Goal: Check status: Check status

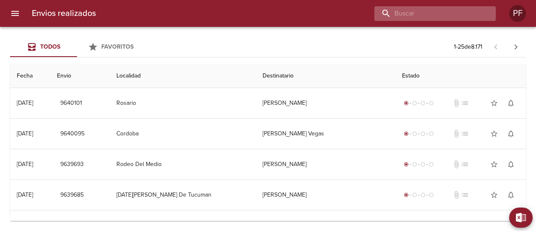
click at [435, 15] on input "buscar" at bounding box center [427, 13] width 107 height 15
paste input "[PERSON_NAME]"
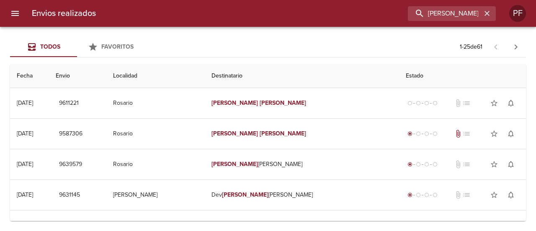
click at [419, 23] on div "Envios realizados [PERSON_NAME] PF" at bounding box center [268, 13] width 536 height 27
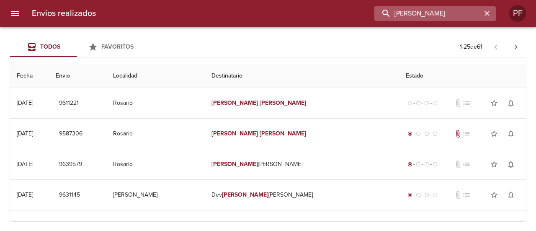
click at [421, 19] on input "MATIAS VAZQUEZ" at bounding box center [427, 13] width 107 height 15
click at [424, 15] on input "MATIAS VAZQUEZ" at bounding box center [427, 13] width 107 height 15
paste input "CLAUDIA ESTELA ROMANO"
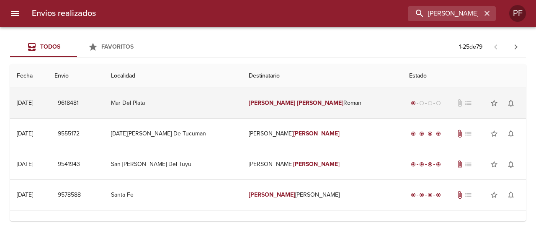
click at [338, 103] on td "Claudia Estela Roman" at bounding box center [322, 103] width 160 height 30
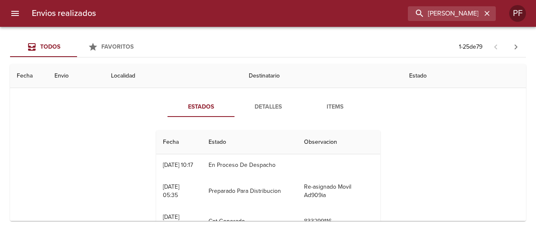
scroll to position [42, 0]
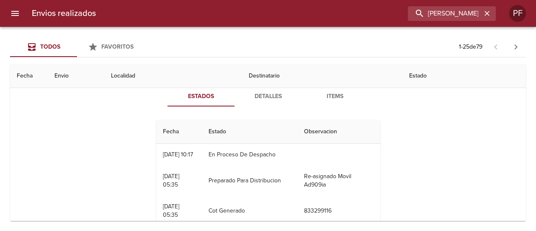
click at [262, 103] on button "Detalles" at bounding box center [268, 96] width 67 height 20
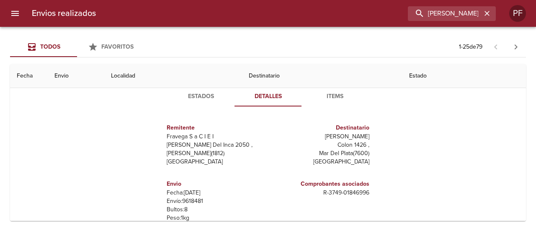
click at [214, 96] on span "Estados" at bounding box center [201, 96] width 57 height 10
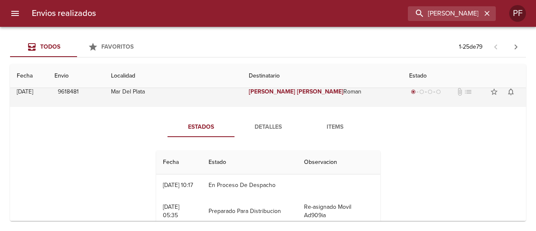
scroll to position [0, 0]
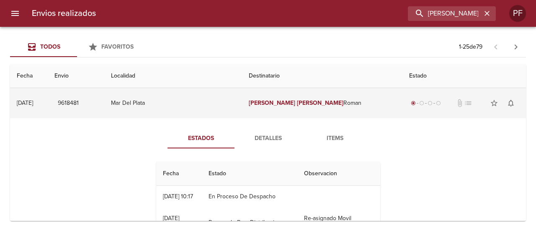
drag, startPoint x: 82, startPoint y: 100, endPoint x: 115, endPoint y: 101, distance: 33.1
click at [104, 101] on td "9618481" at bounding box center [76, 103] width 57 height 30
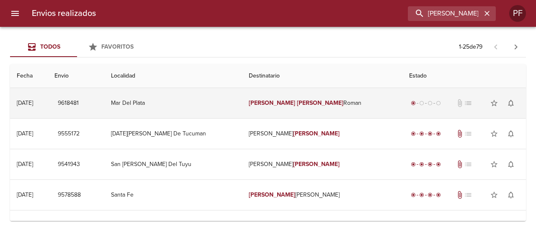
click at [104, 102] on td "9618481" at bounding box center [76, 103] width 57 height 30
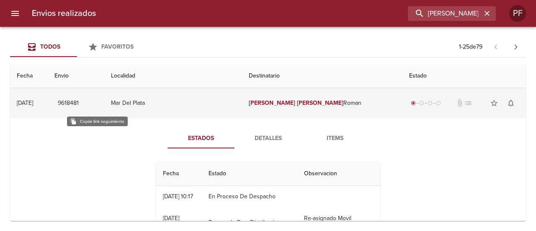
drag, startPoint x: 115, startPoint y: 102, endPoint x: 93, endPoint y: 101, distance: 21.8
click at [93, 101] on td "9618481" at bounding box center [76, 103] width 57 height 30
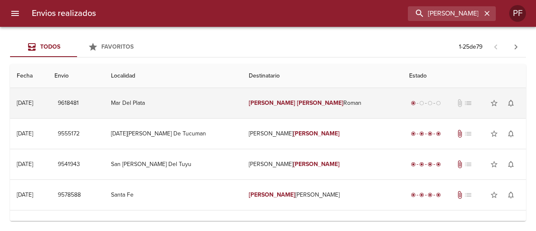
click at [104, 99] on td "9618481" at bounding box center [76, 103] width 57 height 30
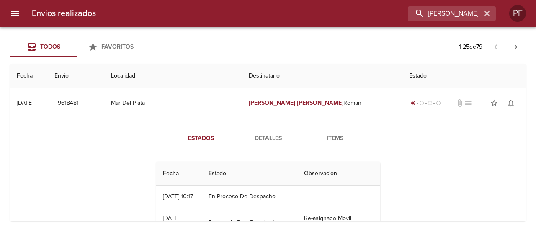
drag, startPoint x: 107, startPoint y: 157, endPoint x: 121, endPoint y: 156, distance: 14.3
click at [107, 157] on div "Estados Detalles Items Fecha Estado Observacion 06/10 06/10/2025 10:17 En Proce…" at bounding box center [268, 225] width 503 height 214
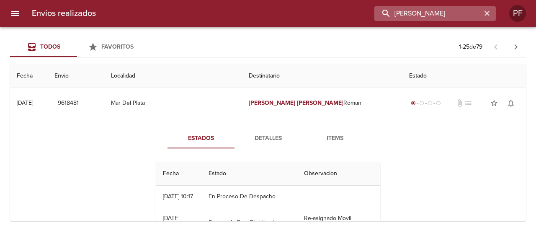
click at [465, 15] on input "CLAUDIA ESTELA ROMANO" at bounding box center [427, 13] width 107 height 15
paste input "NATALIA BRITOS"
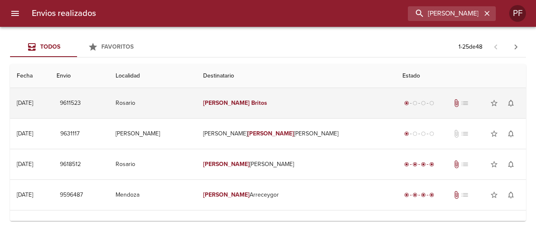
click at [312, 95] on td "Natalia Britos" at bounding box center [295, 103] width 199 height 30
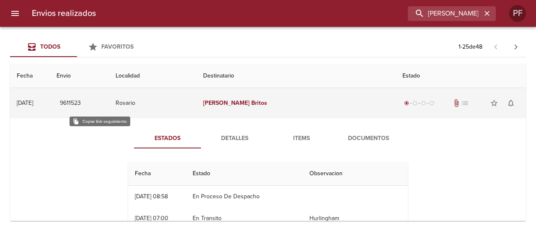
click at [81, 101] on span "9611523" at bounding box center [70, 103] width 21 height 10
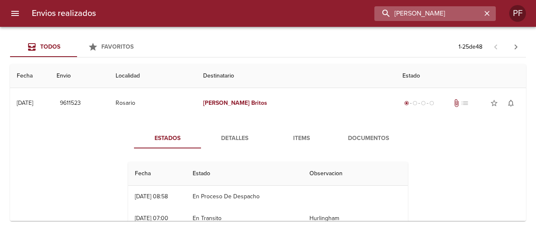
click at [454, 15] on input "NATALIA BRITOS" at bounding box center [427, 13] width 107 height 15
paste input "KAREN MICAELA SCALOR"
type input "KAREN MICAELA SCALOR"
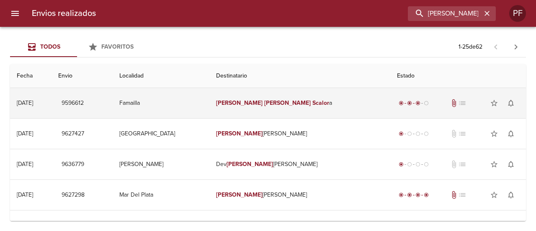
click at [277, 102] on em "Micaela" at bounding box center [287, 102] width 46 height 7
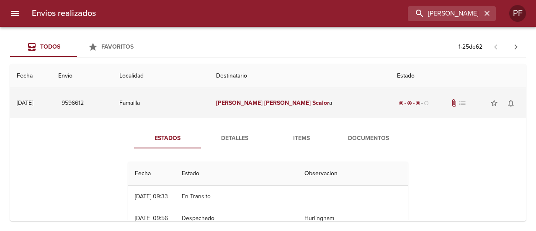
scroll to position [42, 0]
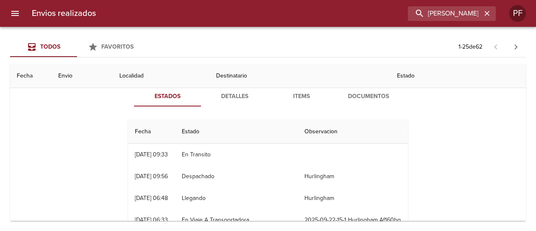
click at [384, 98] on span "Documentos" at bounding box center [368, 96] width 57 height 10
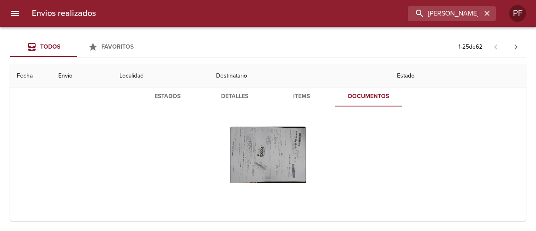
click at [166, 99] on span "Estados" at bounding box center [167, 96] width 57 height 10
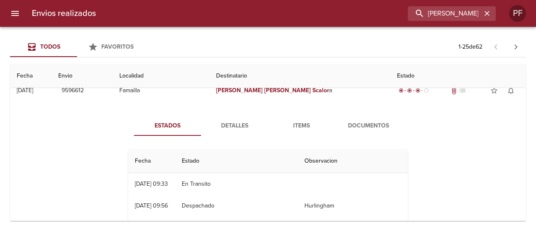
scroll to position [0, 0]
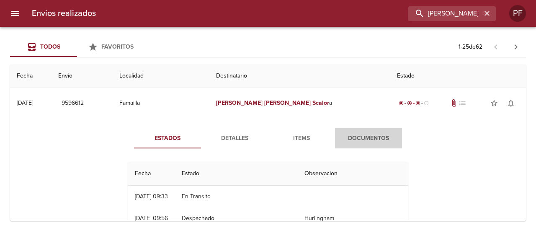
click at [351, 144] on button "Documentos" at bounding box center [368, 138] width 67 height 20
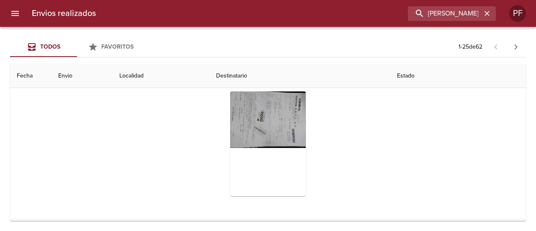
scroll to position [84, 0]
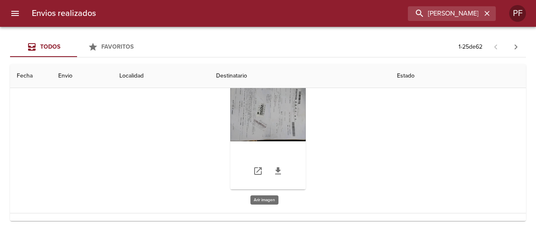
click at [271, 113] on div "Tabla de envíos del cliente" at bounding box center [267, 137] width 75 height 105
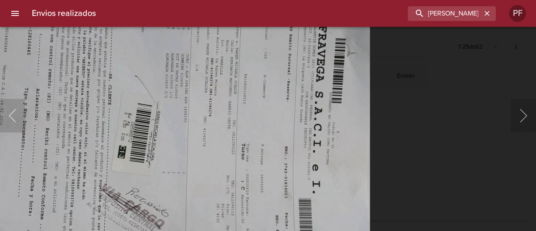
click at [223, 113] on img "Lightbox" at bounding box center [174, 151] width 394 height 296
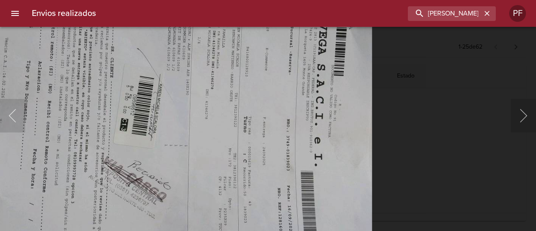
click at [459, 123] on div "Lightbox" at bounding box center [268, 115] width 536 height 231
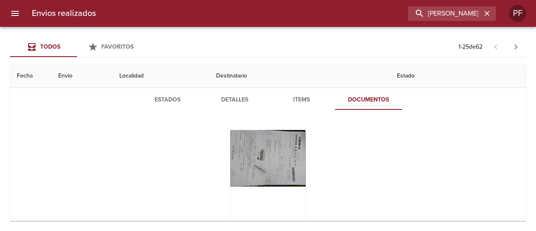
scroll to position [0, 0]
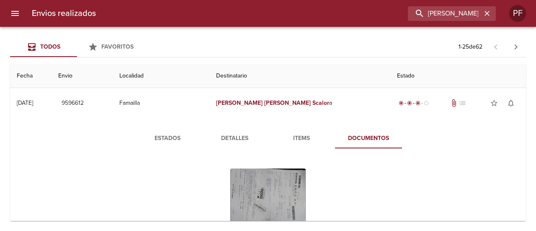
click at [181, 137] on span "Estados" at bounding box center [167, 138] width 57 height 10
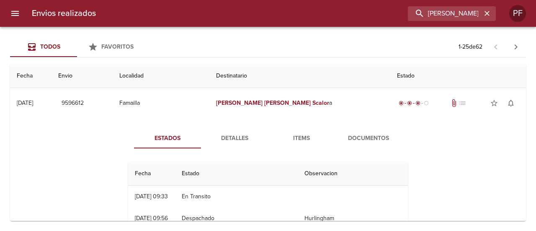
click at [224, 142] on span "Detalles" at bounding box center [234, 138] width 57 height 10
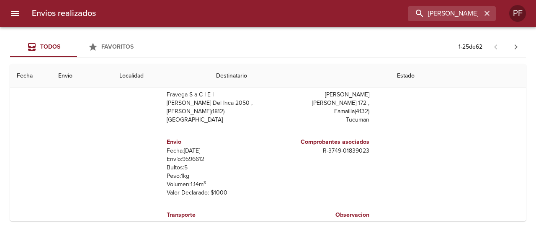
scroll to position [42, 0]
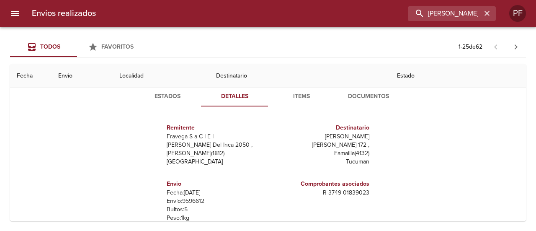
click at [305, 98] on span "Items" at bounding box center [301, 96] width 57 height 10
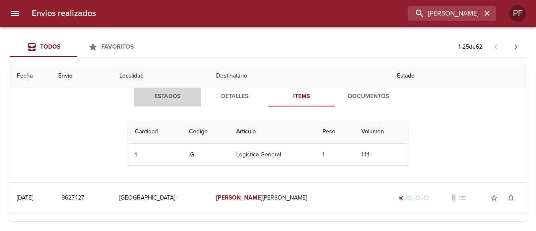
click at [168, 91] on span "Estados" at bounding box center [167, 96] width 57 height 10
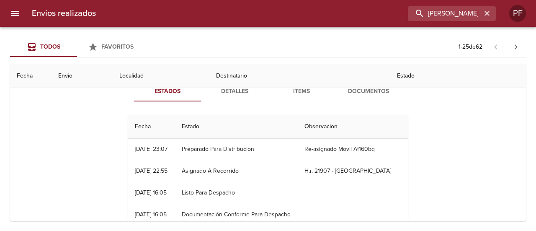
scroll to position [0, 0]
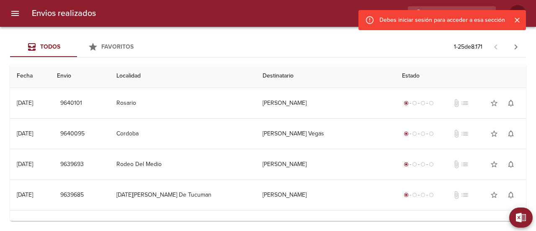
drag, startPoint x: 518, startPoint y: 14, endPoint x: 518, endPoint y: 18, distance: 4.2
click at [518, 15] on div at bounding box center [514, 20] width 18 height 15
drag, startPoint x: 517, startPoint y: 20, endPoint x: 491, endPoint y: 21, distance: 26.4
click at [517, 20] on icon "Cerrar" at bounding box center [517, 20] width 5 height 5
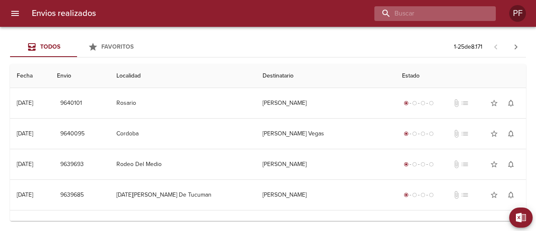
drag, startPoint x: 457, startPoint y: 14, endPoint x: 463, endPoint y: 14, distance: 5.4
click at [463, 14] on input "buscar" at bounding box center [427, 13] width 107 height 15
paste input "JAZMIN ROMALDI MESSI"
type input "JAZMIN ROMALDI MESSI"
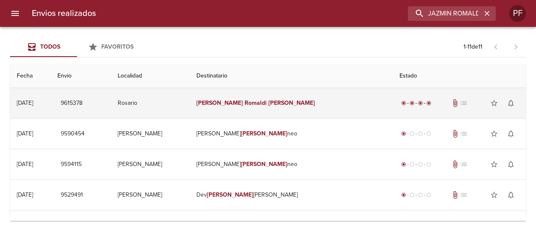
click at [277, 111] on td "[PERSON_NAME]" at bounding box center [291, 103] width 203 height 30
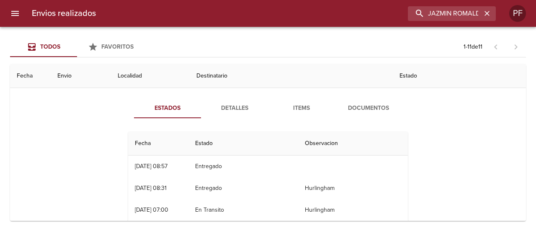
scroll to position [42, 0]
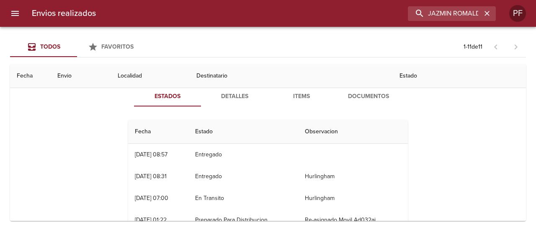
click at [374, 98] on span "Documentos" at bounding box center [368, 96] width 57 height 10
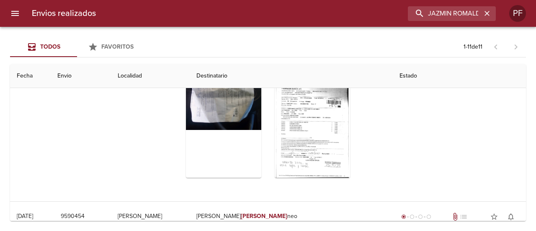
scroll to position [126, 0]
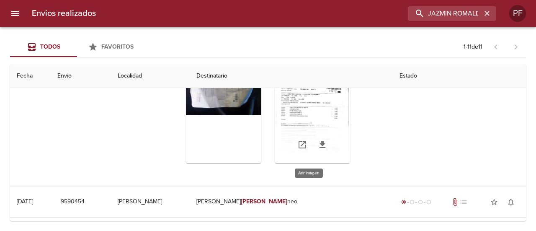
click at [311, 116] on div "Tabla de envíos del cliente" at bounding box center [312, 110] width 75 height 105
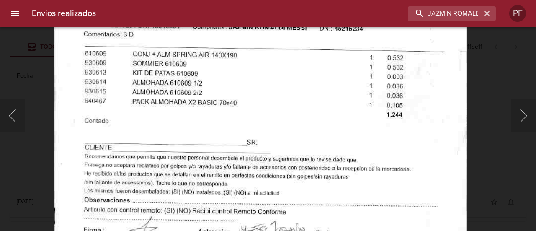
click at [358, 175] on img "Lightbox" at bounding box center [260, 72] width 413 height 594
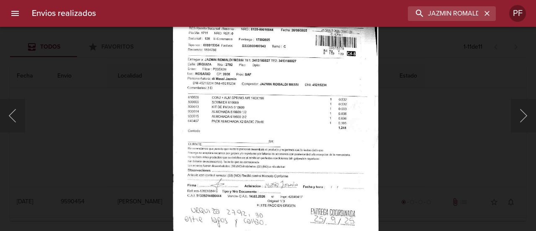
click at [282, 173] on img "Lightbox" at bounding box center [276, 107] width 206 height 296
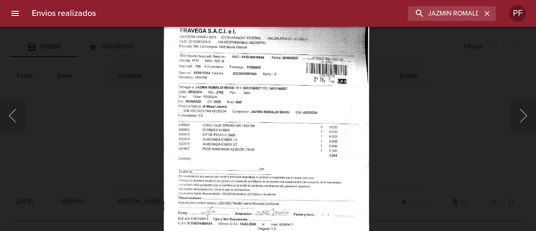
click at [136, 139] on div "Lightbox" at bounding box center [268, 115] width 536 height 231
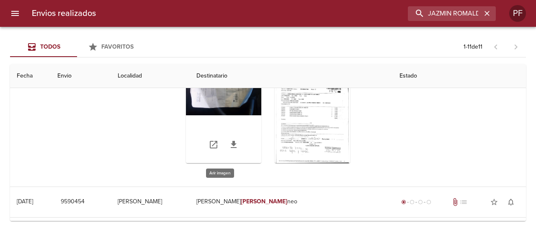
click at [218, 94] on div "Tabla de envíos del cliente" at bounding box center [223, 110] width 75 height 105
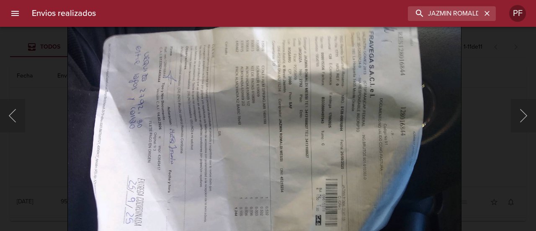
click at [257, 121] on img "Lightbox" at bounding box center [264, 147] width 394 height 296
click at [42, 70] on div "Lightbox" at bounding box center [268, 115] width 536 height 231
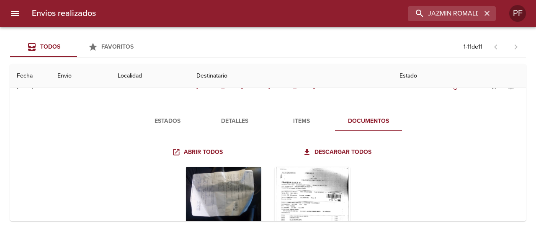
scroll to position [0, 0]
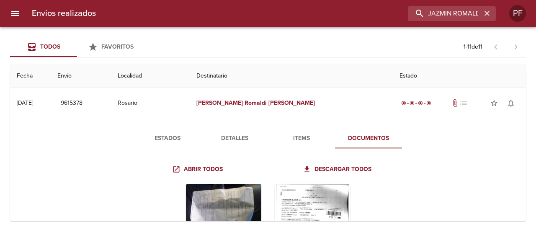
click at [217, 135] on span "Detalles" at bounding box center [234, 138] width 57 height 10
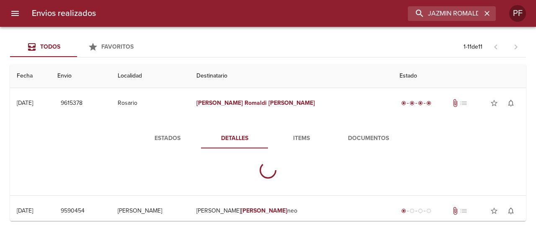
click at [175, 137] on span "Estados" at bounding box center [167, 138] width 57 height 10
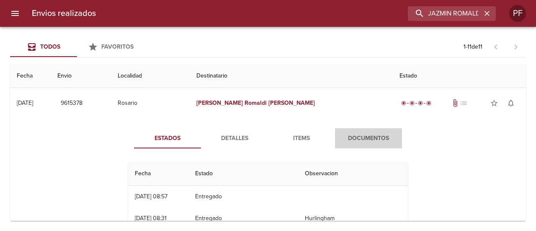
click at [394, 131] on button "Documentos" at bounding box center [368, 138] width 67 height 20
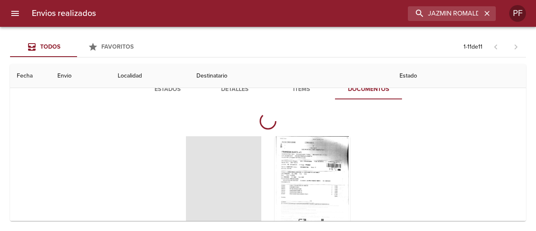
scroll to position [84, 0]
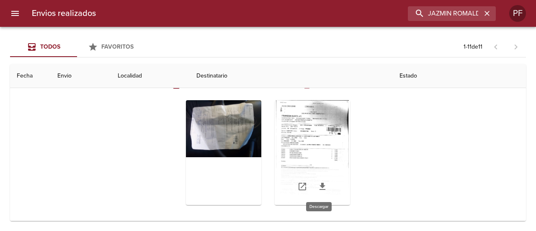
click at [320, 184] on icon "Tabla de envíos del cliente" at bounding box center [323, 186] width 6 height 7
